Goal: Information Seeking & Learning: Learn about a topic

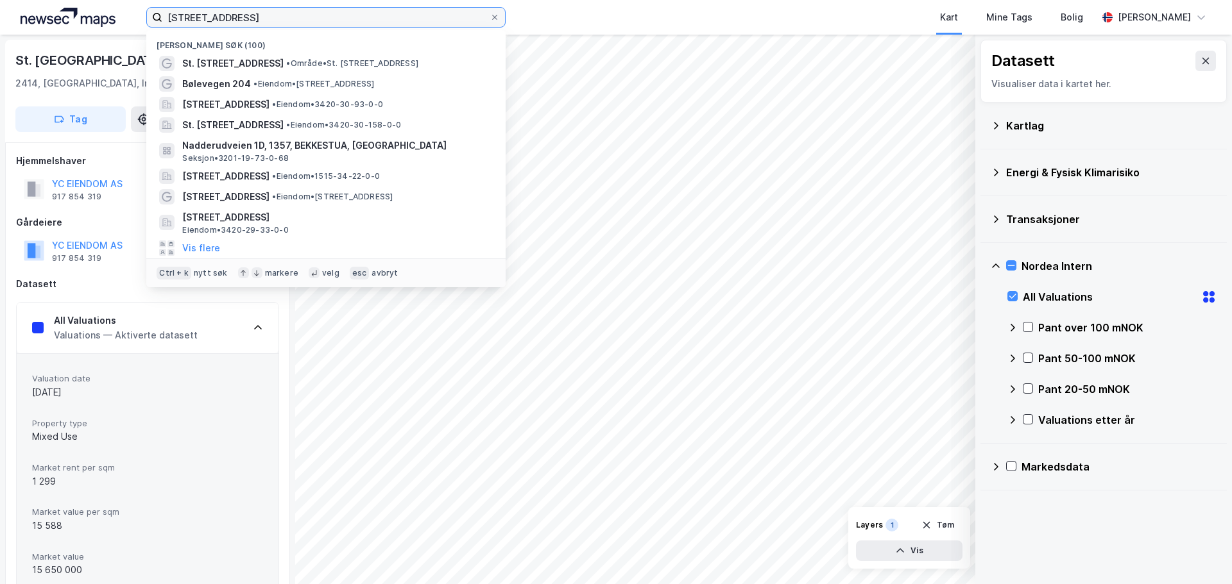
drag, startPoint x: 285, startPoint y: 16, endPoint x: 50, endPoint y: -18, distance: 237.3
click at [50, 0] on html "[STREET_ADDRESS] [STREET_ADDRESS] • Område • St. [STREET_ADDRESS] • Eiendom • […" at bounding box center [616, 292] width 1232 height 584
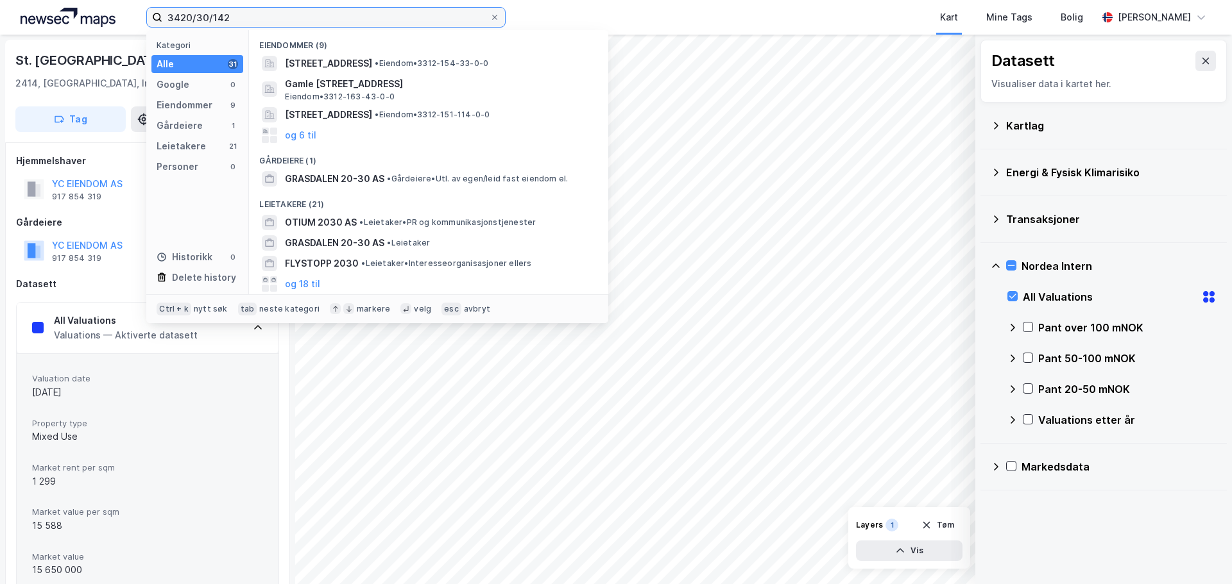
type input "3420/30/142"
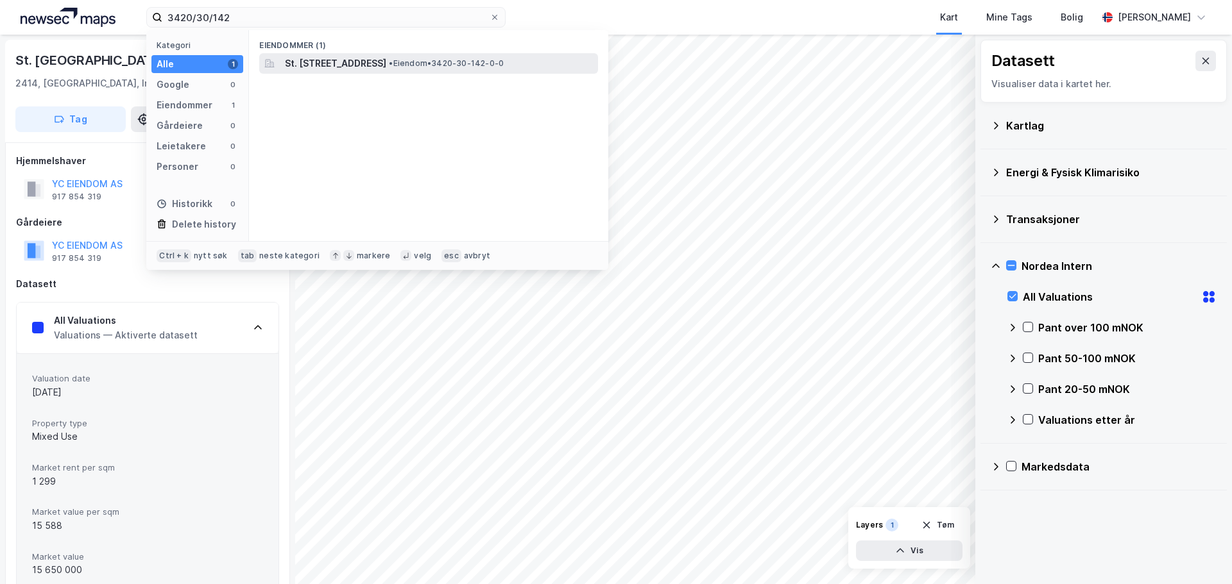
click at [368, 61] on span "St. [STREET_ADDRESS]" at bounding box center [335, 63] width 101 height 15
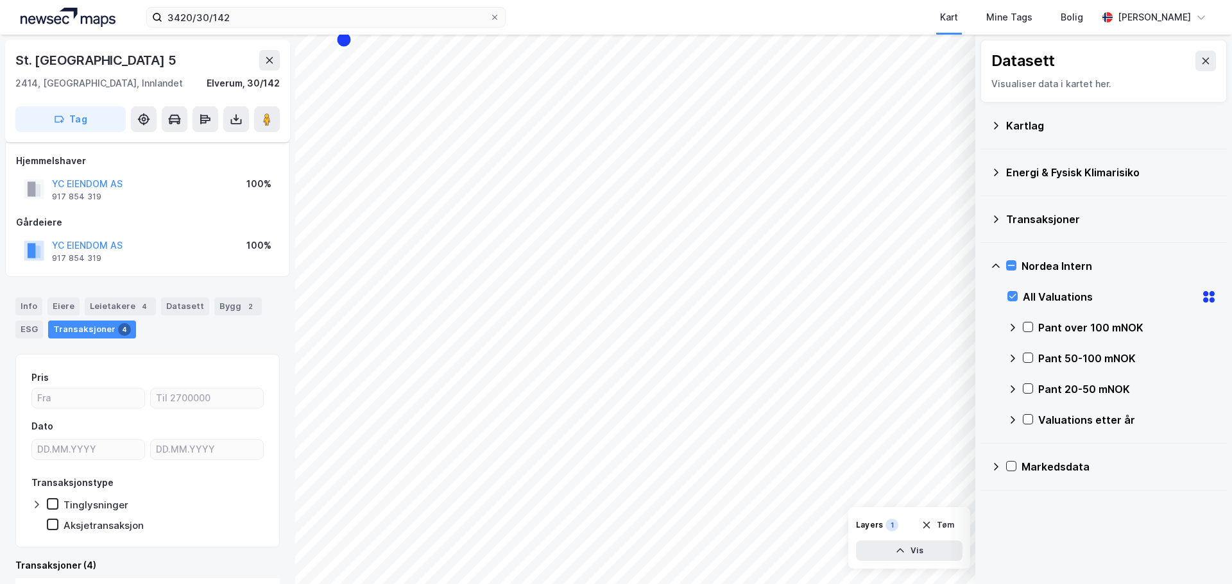
scroll to position [10, 0]
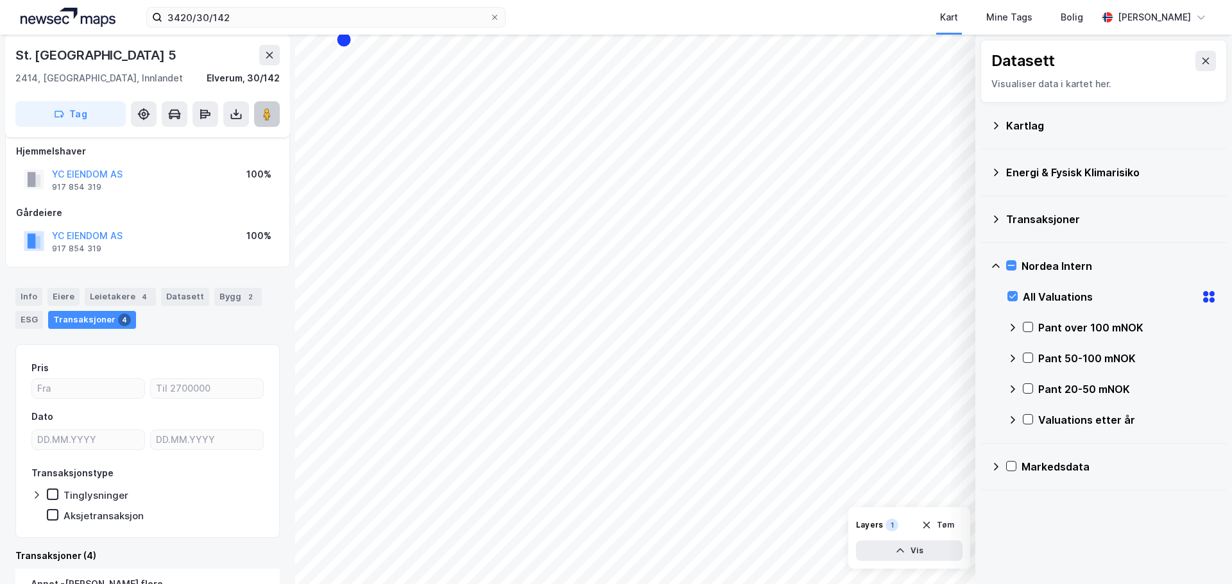
click at [261, 116] on icon at bounding box center [266, 114] width 13 height 13
click at [1012, 265] on icon at bounding box center [1011, 265] width 9 height 9
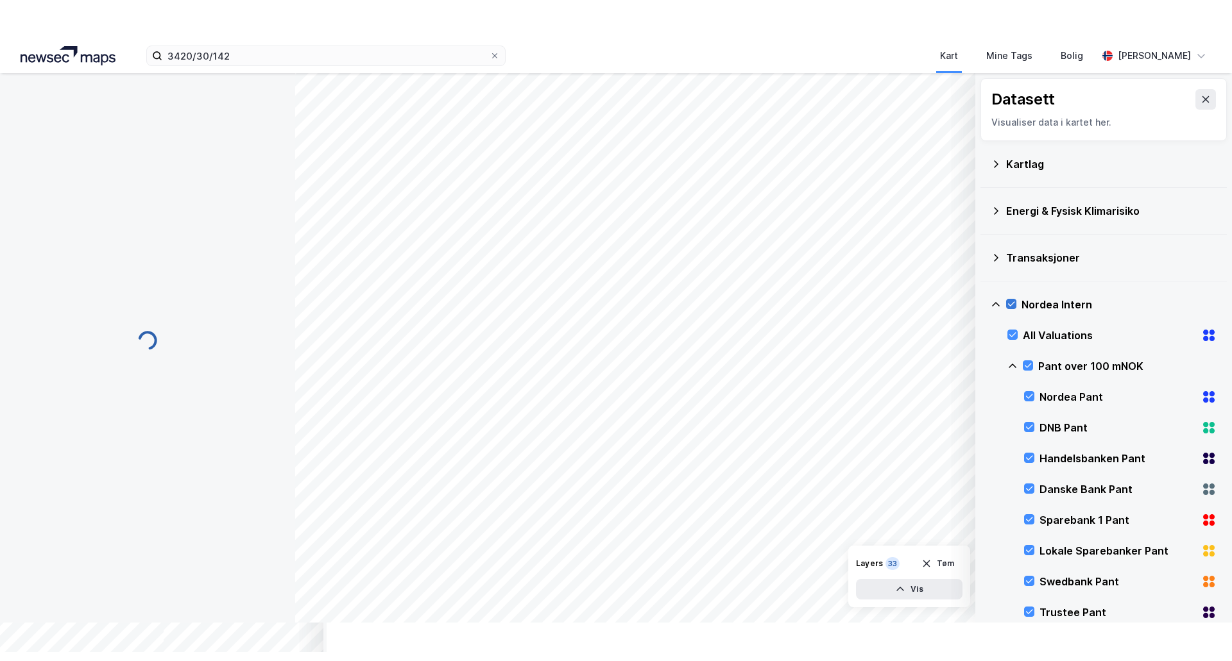
scroll to position [0, 0]
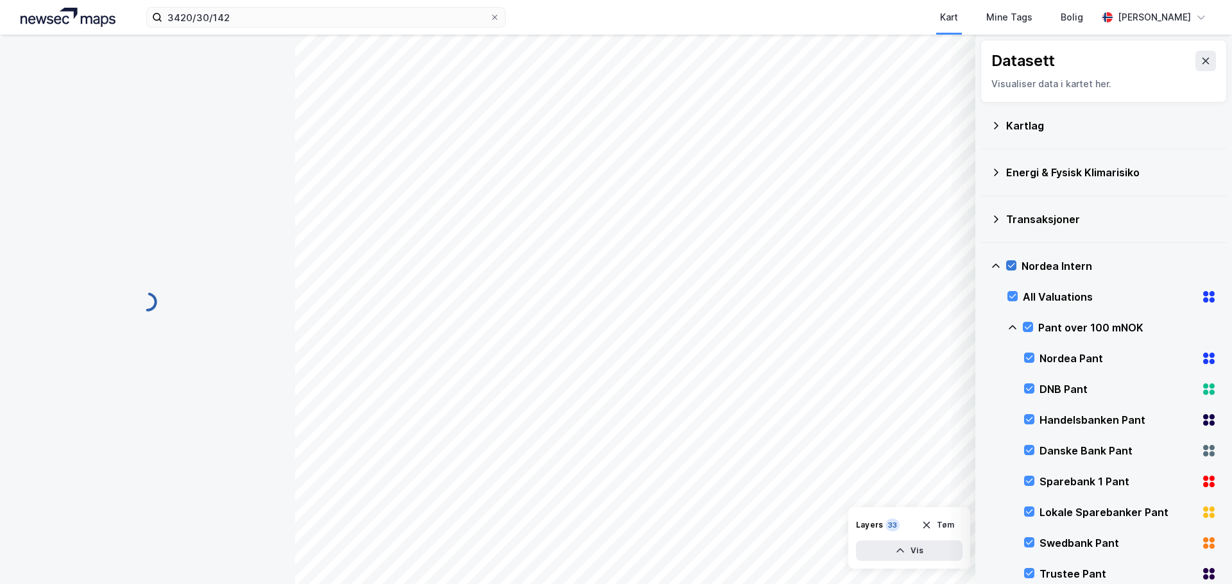
click at [1012, 290] on div "All Valuations" at bounding box center [1111, 297] width 209 height 31
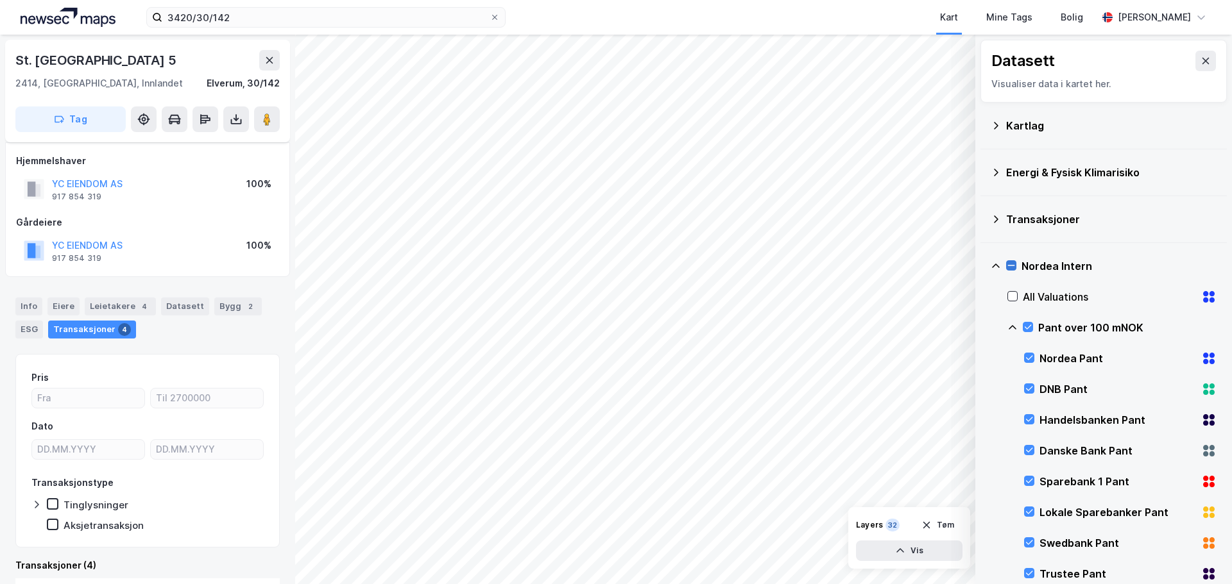
click at [1012, 266] on icon at bounding box center [1011, 266] width 7 height 1
click at [1012, 296] on icon at bounding box center [1012, 296] width 9 height 9
click at [1010, 264] on icon at bounding box center [1011, 265] width 9 height 9
